Goal: Task Accomplishment & Management: Manage account settings

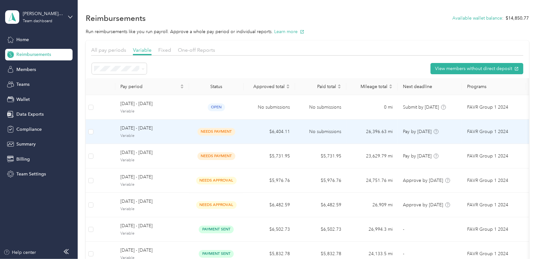
click at [211, 130] on span "needs payment" at bounding box center [216, 131] width 38 height 7
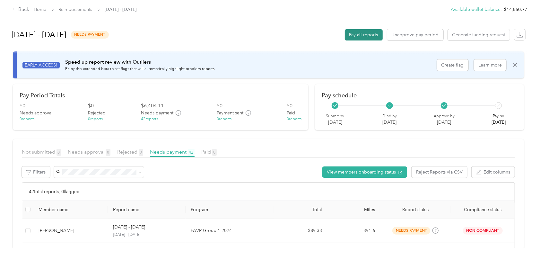
click at [364, 35] on button "Pay all reports" at bounding box center [364, 34] width 38 height 11
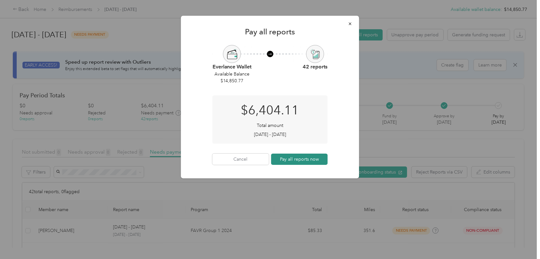
click at [305, 158] on button "Pay all reports now" at bounding box center [299, 158] width 56 height 11
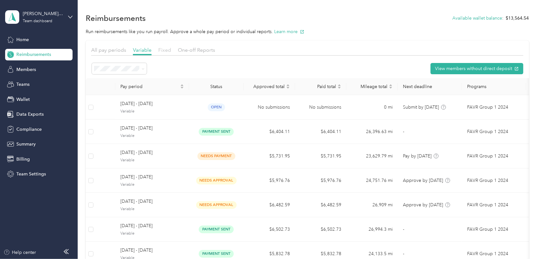
click at [162, 49] on span "Fixed" at bounding box center [164, 50] width 13 height 6
